Goal: Share content: Share content

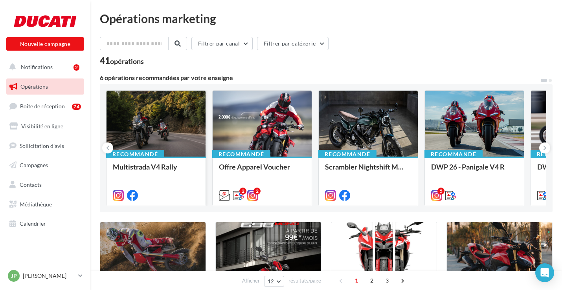
click at [149, 128] on div at bounding box center [155, 124] width 99 height 67
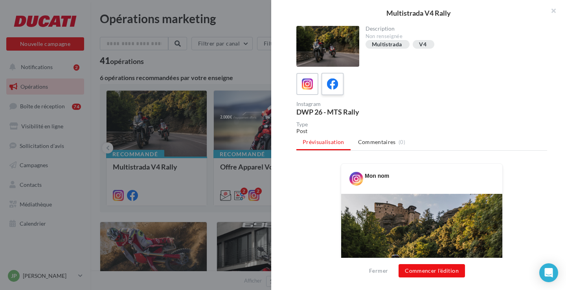
click at [336, 86] on icon at bounding box center [332, 84] width 11 height 11
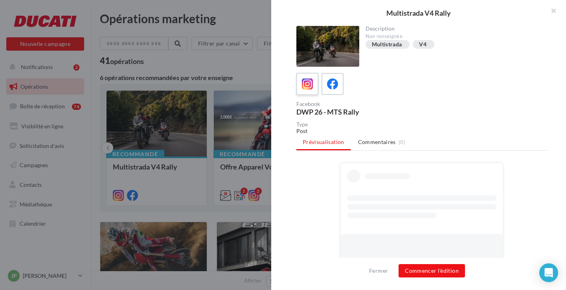
click at [314, 86] on div at bounding box center [307, 84] width 15 height 15
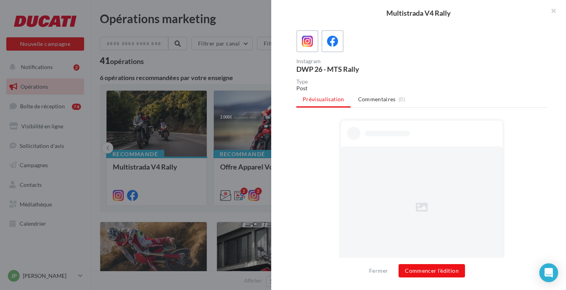
scroll to position [137, 0]
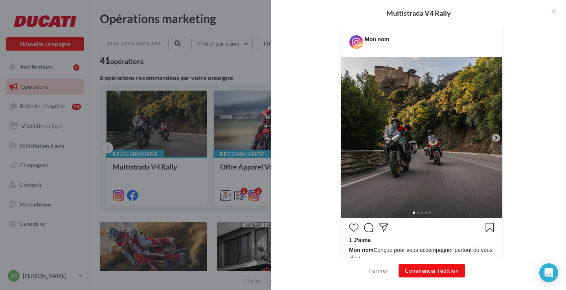
click at [494, 142] on img at bounding box center [421, 137] width 161 height 161
click at [495, 139] on icon at bounding box center [495, 137] width 7 height 7
click at [492, 139] on icon at bounding box center [495, 137] width 7 height 7
click at [427, 274] on button "Commencer l'édition" at bounding box center [431, 270] width 66 height 13
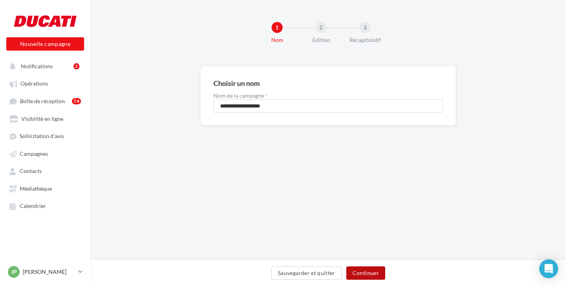
click at [366, 268] on button "Continuer" at bounding box center [365, 273] width 39 height 13
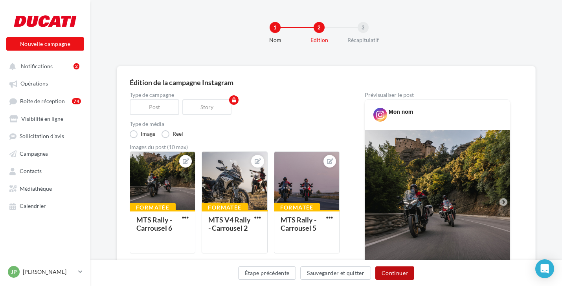
click at [406, 275] on button "Continuer" at bounding box center [394, 273] width 39 height 13
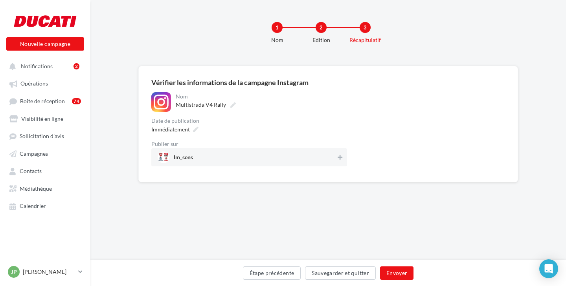
click at [303, 163] on span "lm_sens" at bounding box center [247, 158] width 178 height 12
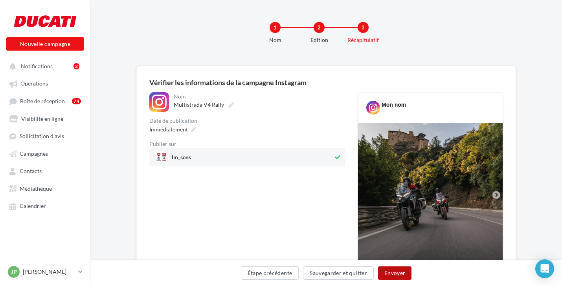
click at [398, 269] on button "Envoyer" at bounding box center [394, 273] width 33 height 13
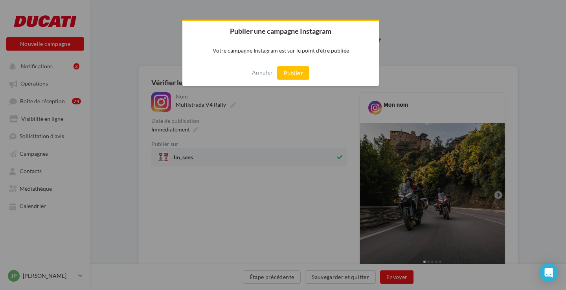
click at [292, 65] on div "Annuler Publier" at bounding box center [280, 73] width 196 height 26
click at [292, 67] on button "Publier" at bounding box center [293, 72] width 32 height 13
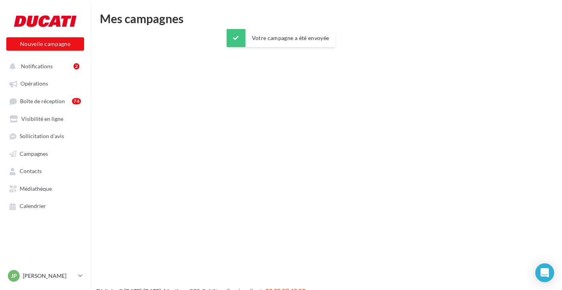
scroll to position [6, 0]
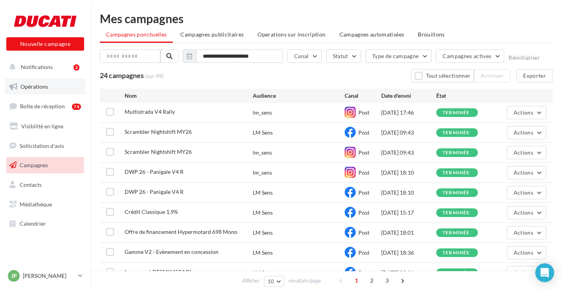
click at [39, 84] on span "Opérations" at bounding box center [33, 86] width 27 height 7
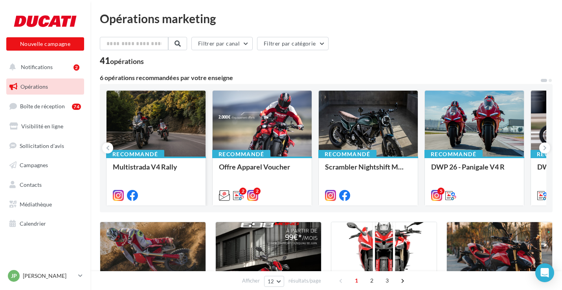
click at [159, 142] on div at bounding box center [155, 124] width 99 height 67
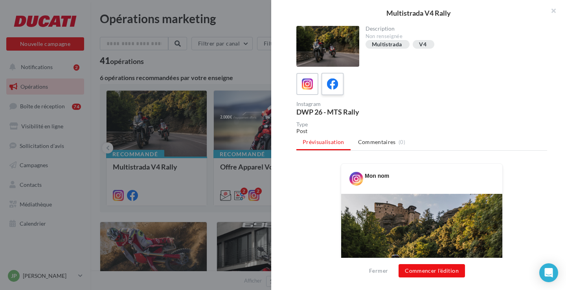
click at [334, 86] on icon at bounding box center [332, 84] width 11 height 11
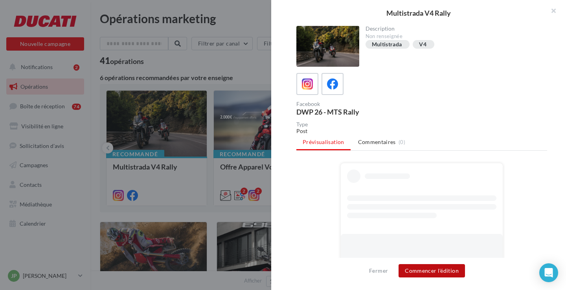
click at [440, 270] on button "Commencer l'édition" at bounding box center [431, 270] width 66 height 13
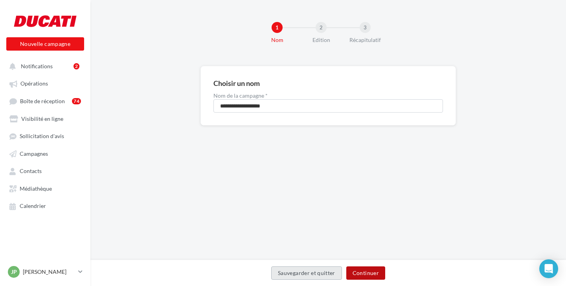
click at [365, 272] on button "Continuer" at bounding box center [365, 273] width 39 height 13
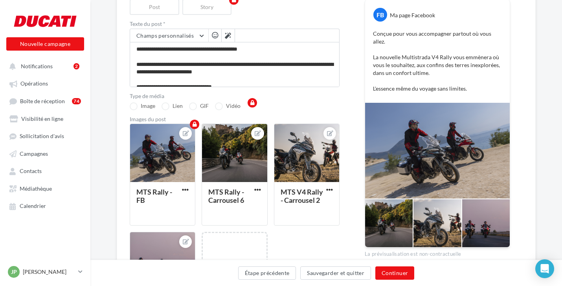
scroll to position [118, 0]
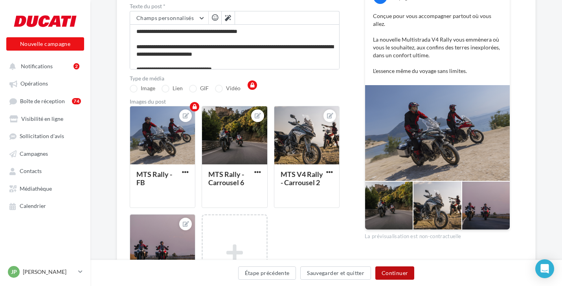
click at [403, 275] on button "Continuer" at bounding box center [394, 273] width 39 height 13
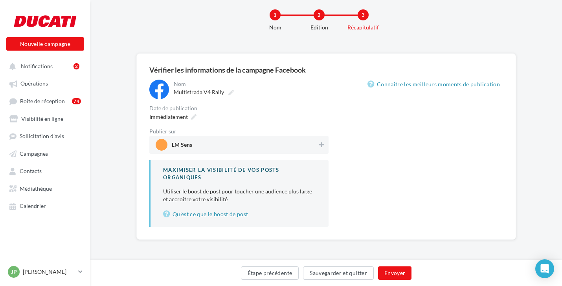
scroll to position [13, 0]
click at [316, 128] on div "**********" at bounding box center [238, 153] width 179 height 147
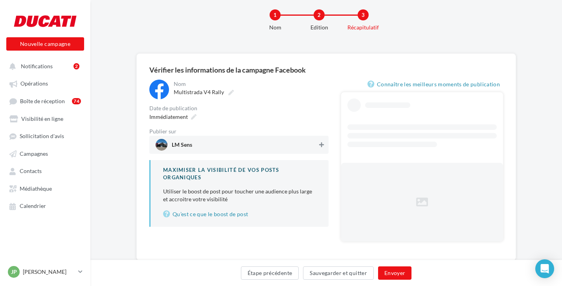
click at [324, 147] on button at bounding box center [321, 144] width 8 height 9
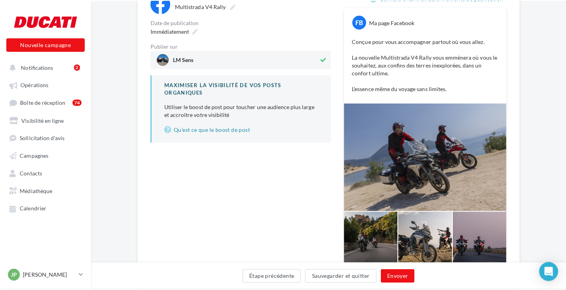
scroll to position [130, 0]
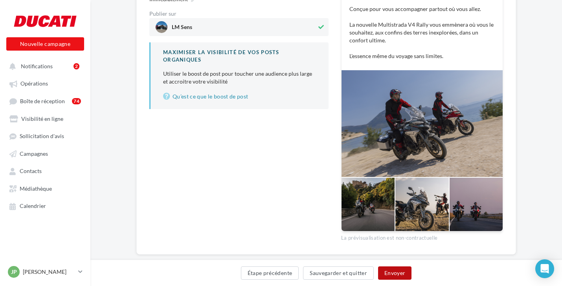
click at [401, 273] on button "Envoyer" at bounding box center [394, 273] width 33 height 13
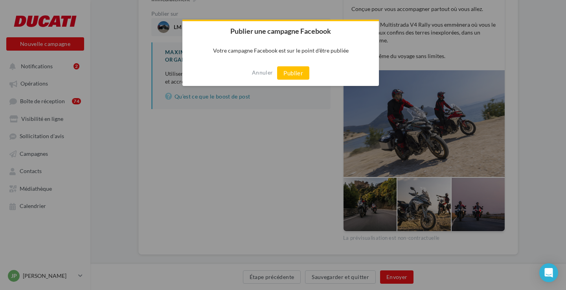
click at [309, 71] on div "Annuler Publier" at bounding box center [280, 73] width 196 height 26
click at [303, 70] on button "Publier" at bounding box center [293, 72] width 32 height 13
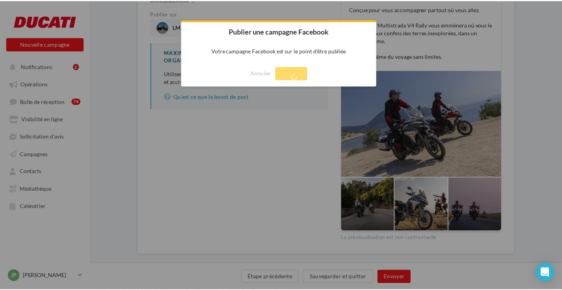
scroll to position [13, 0]
